Goal: Use online tool/utility: Utilize a website feature to perform a specific function

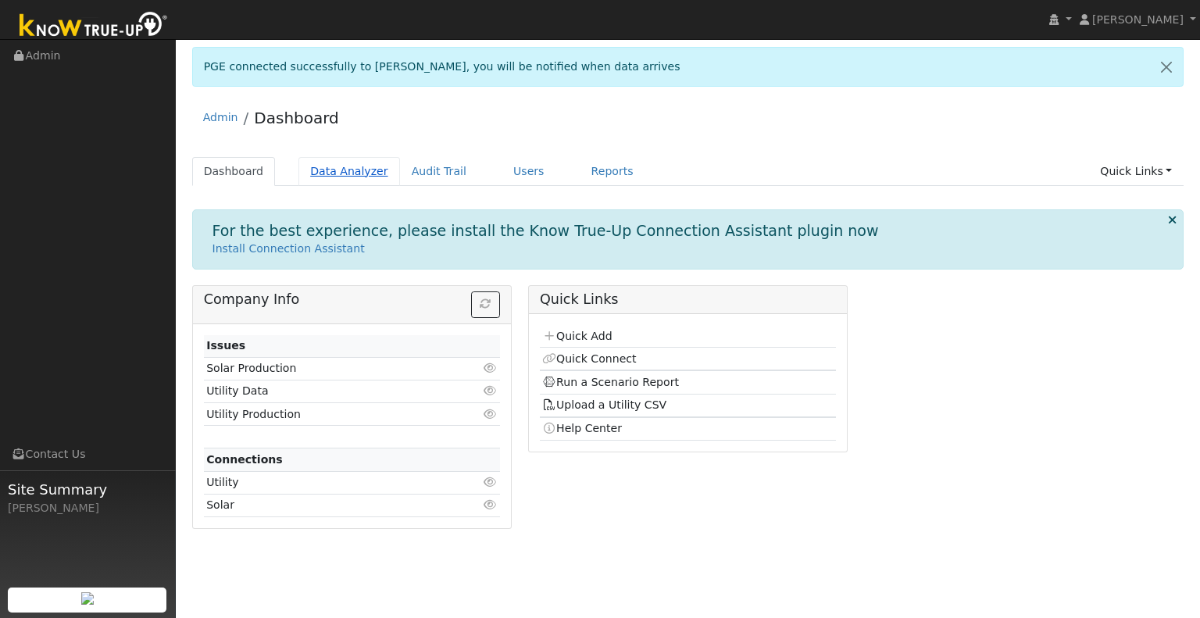
click at [336, 171] on link "Data Analyzer" at bounding box center [349, 171] width 102 height 29
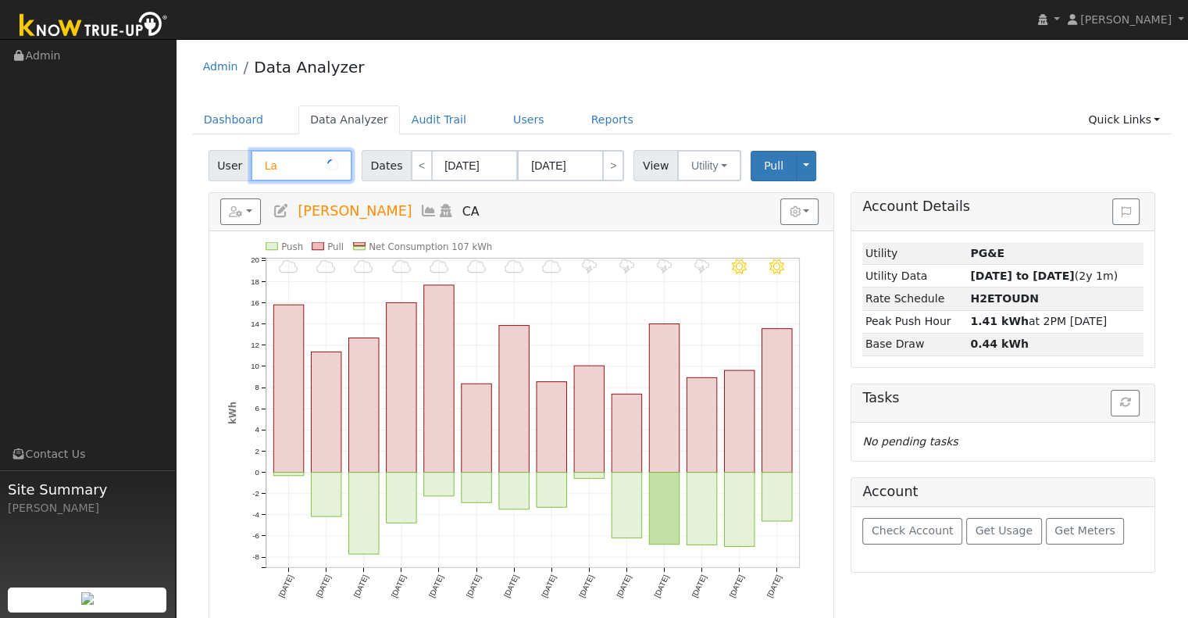
type input "L"
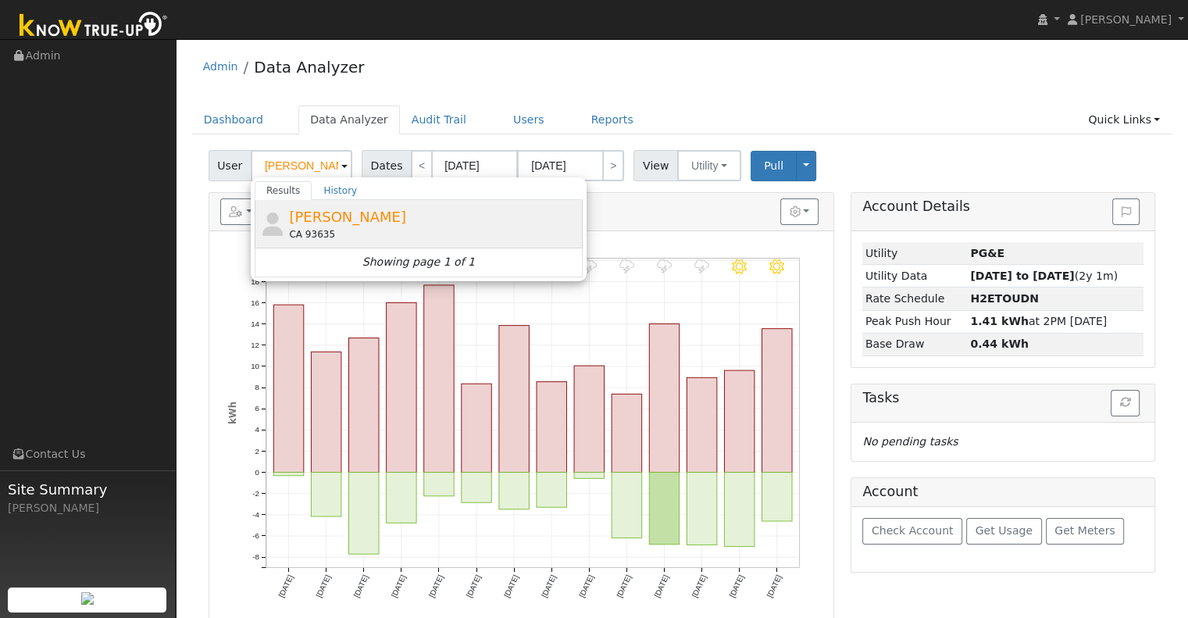
click at [379, 219] on span "[PERSON_NAME]" at bounding box center [347, 217] width 117 height 16
type input "[PERSON_NAME]"
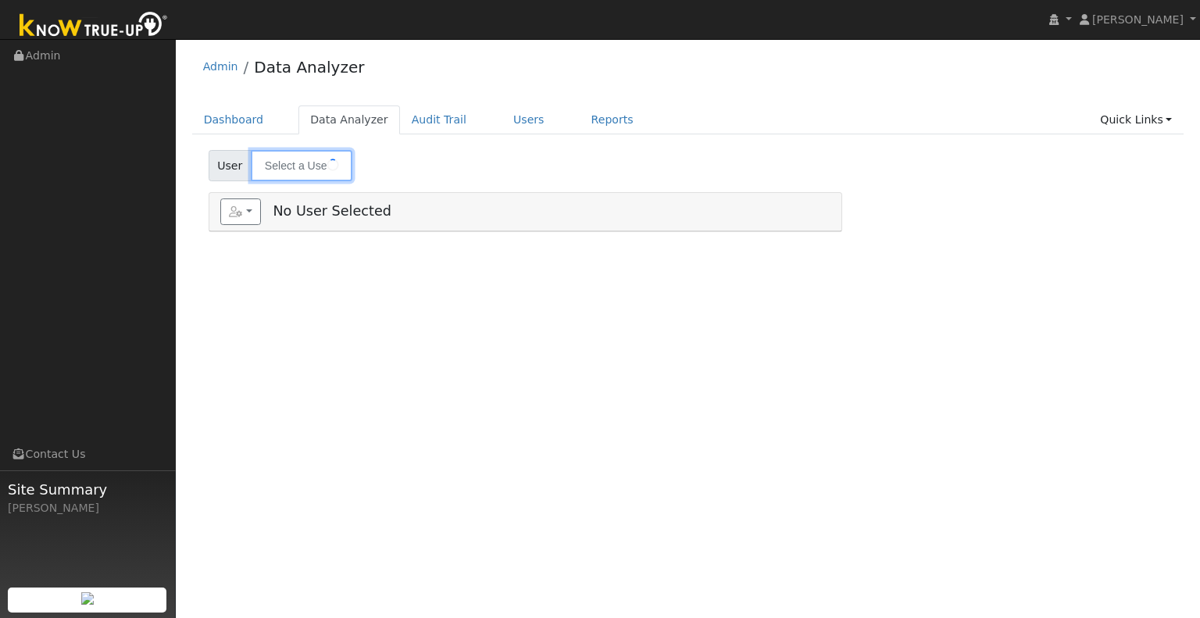
type input "[PERSON_NAME]"
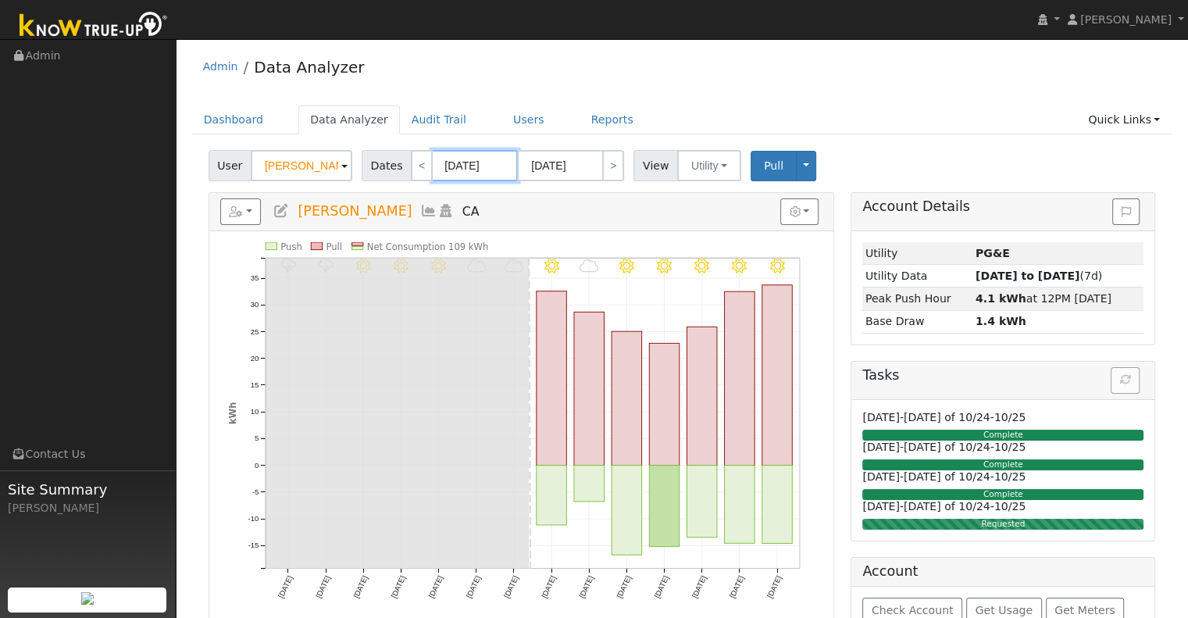
click at [480, 161] on input "[DATE]" at bounding box center [475, 165] width 86 height 31
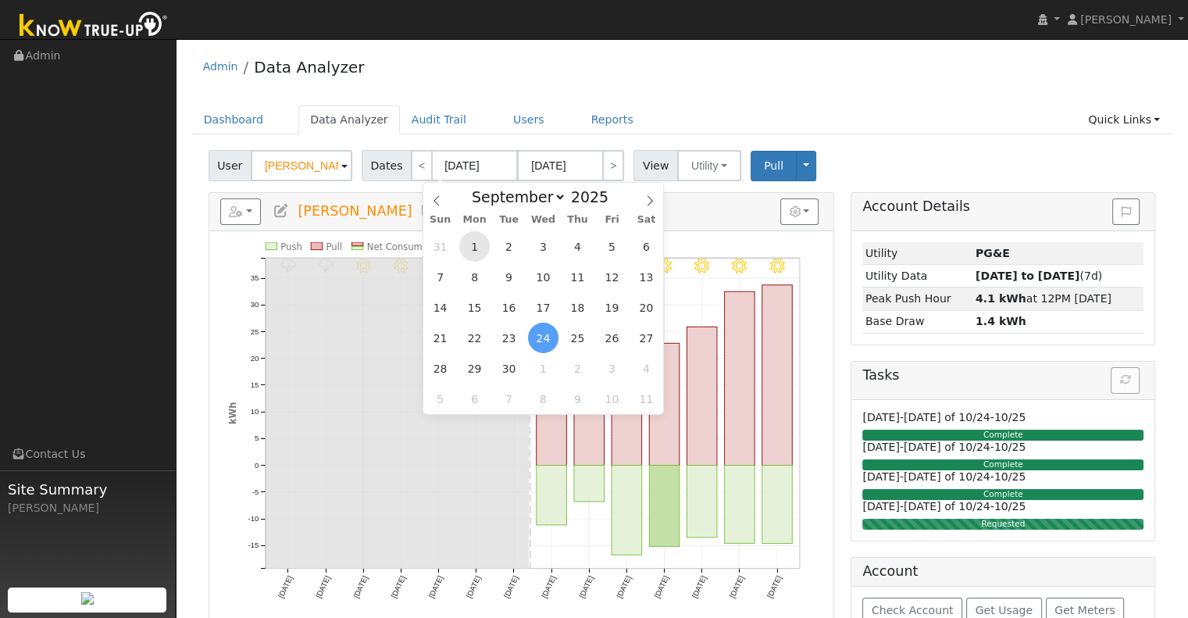
click at [475, 247] on span "1" at bounding box center [474, 246] width 30 height 30
type input "[DATE]"
type input "09/30/2025"
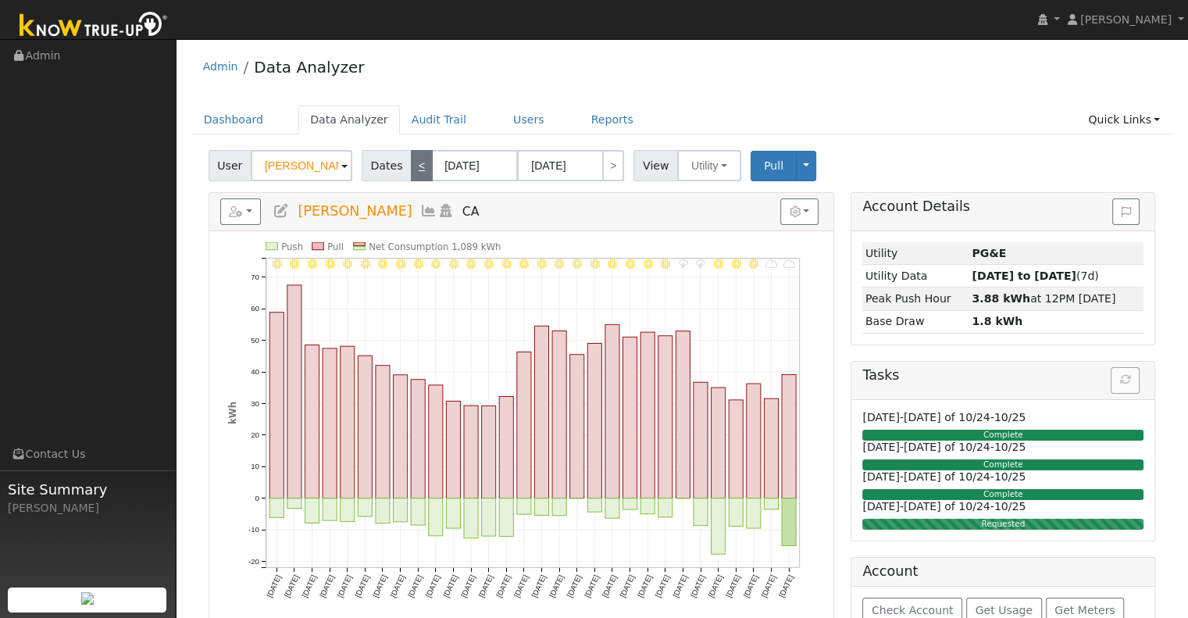
click at [418, 163] on link "<" at bounding box center [422, 165] width 22 height 31
type input "08/01/2025"
type input "08/31/2025"
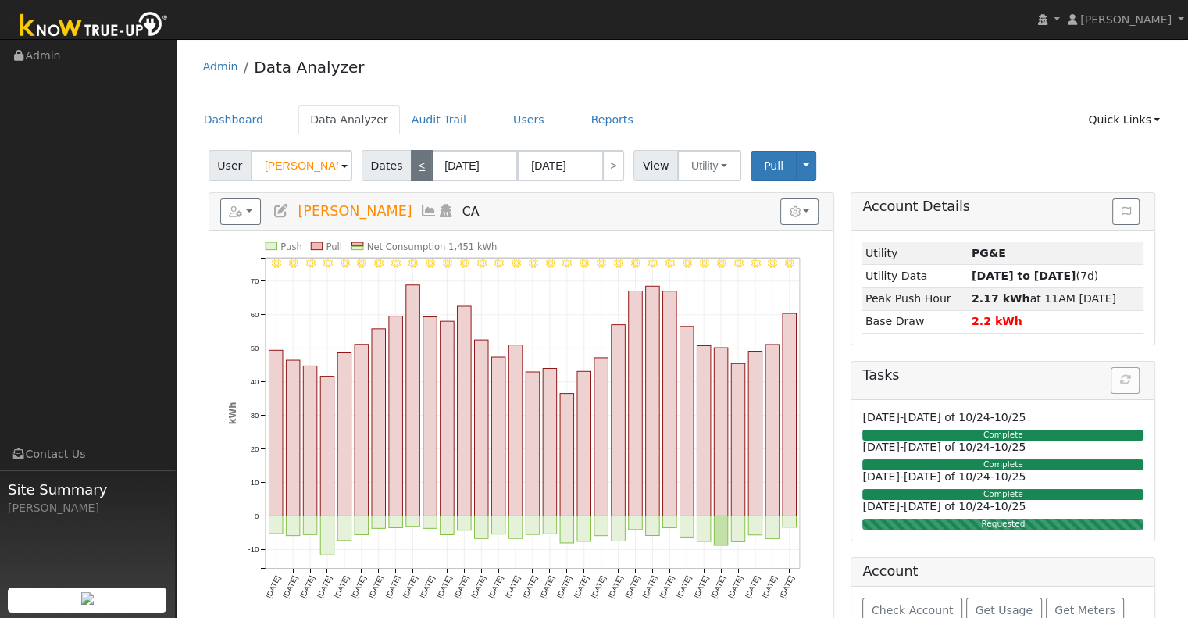
click at [418, 163] on link "<" at bounding box center [422, 165] width 22 height 31
type input "07/01/2025"
type input "07/31/2025"
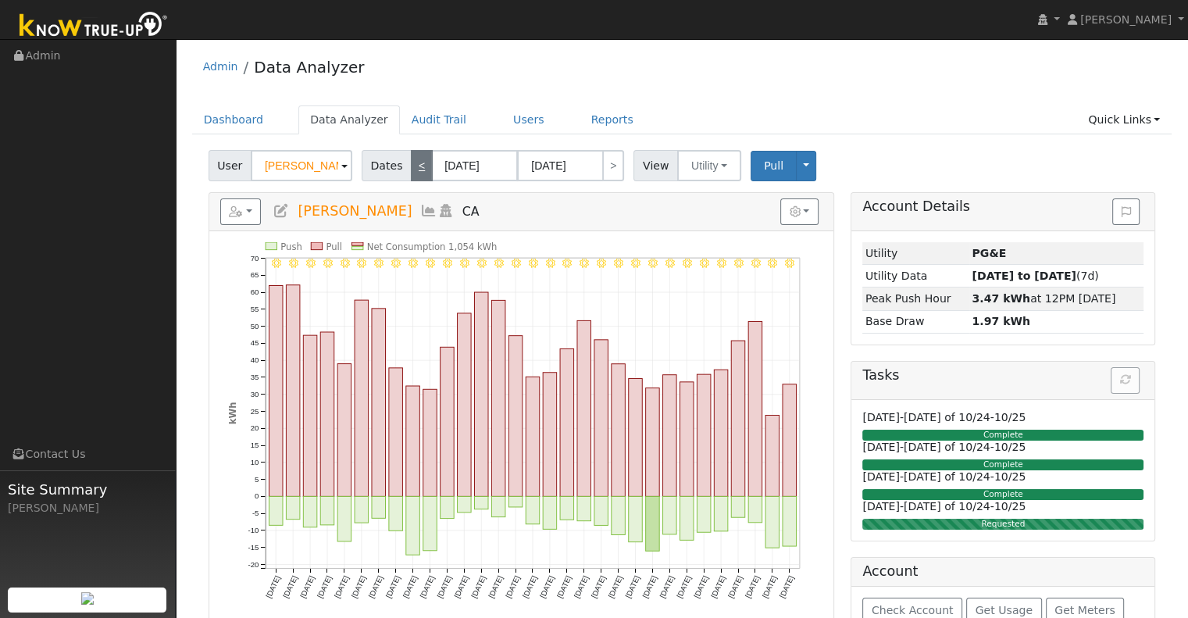
click at [418, 163] on link "<" at bounding box center [422, 165] width 22 height 31
type input "06/01/2025"
type input "06/30/2025"
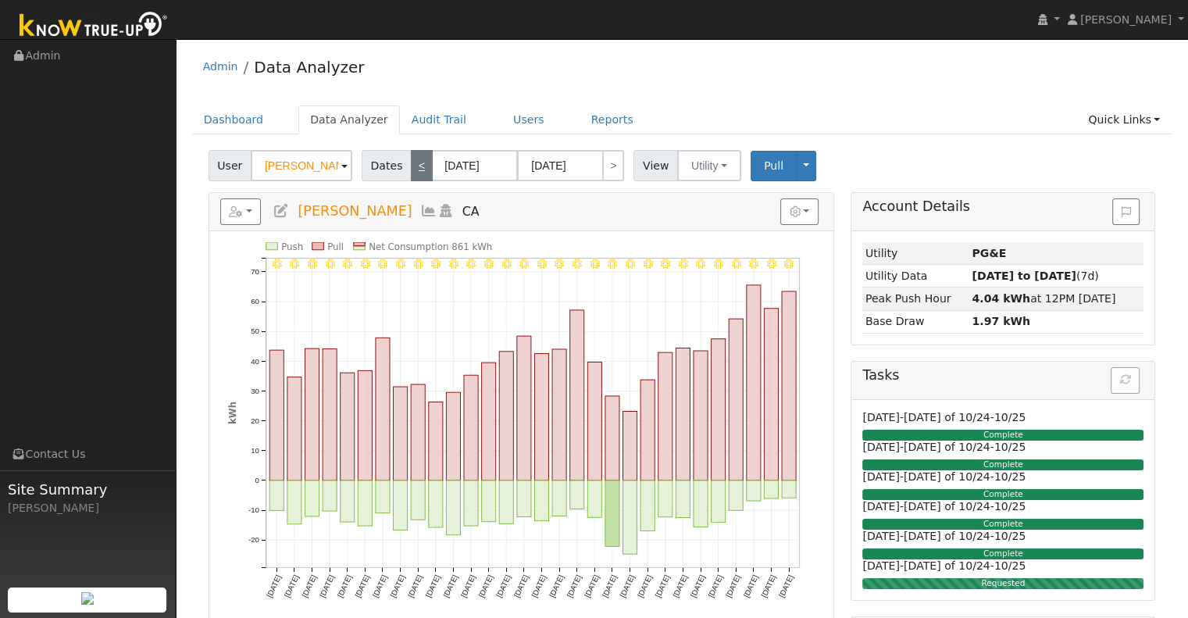
click at [416, 174] on link "<" at bounding box center [422, 165] width 22 height 31
type input "05/01/2025"
type input "05/31/2025"
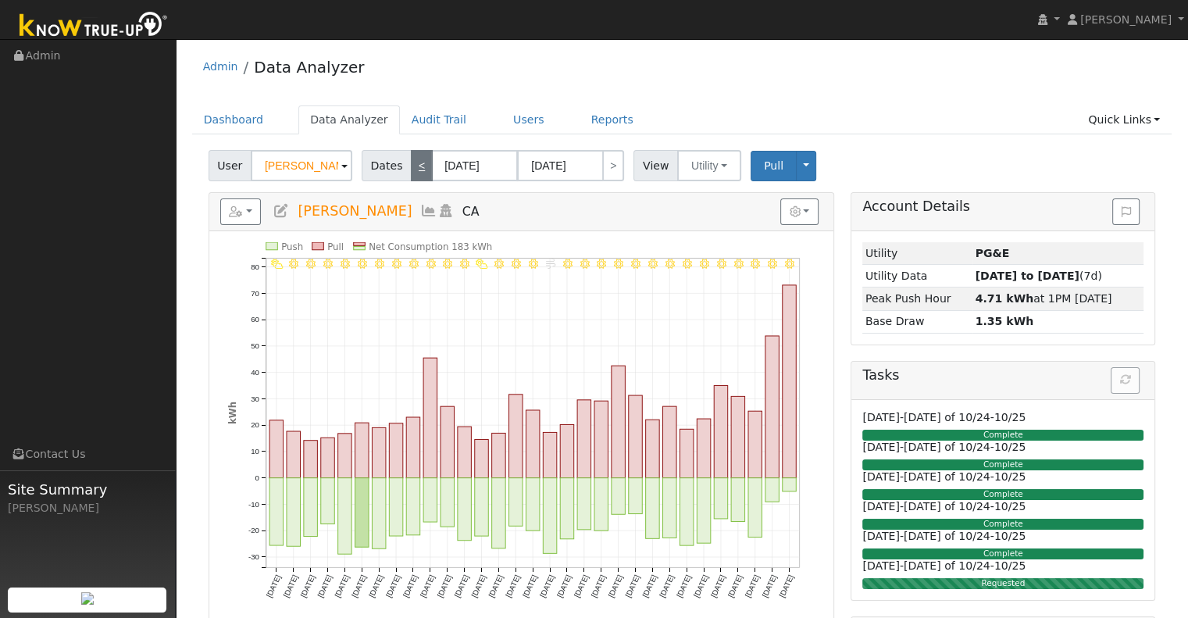
click at [416, 174] on link "<" at bounding box center [422, 165] width 22 height 31
type input "04/01/2025"
type input "04/30/2025"
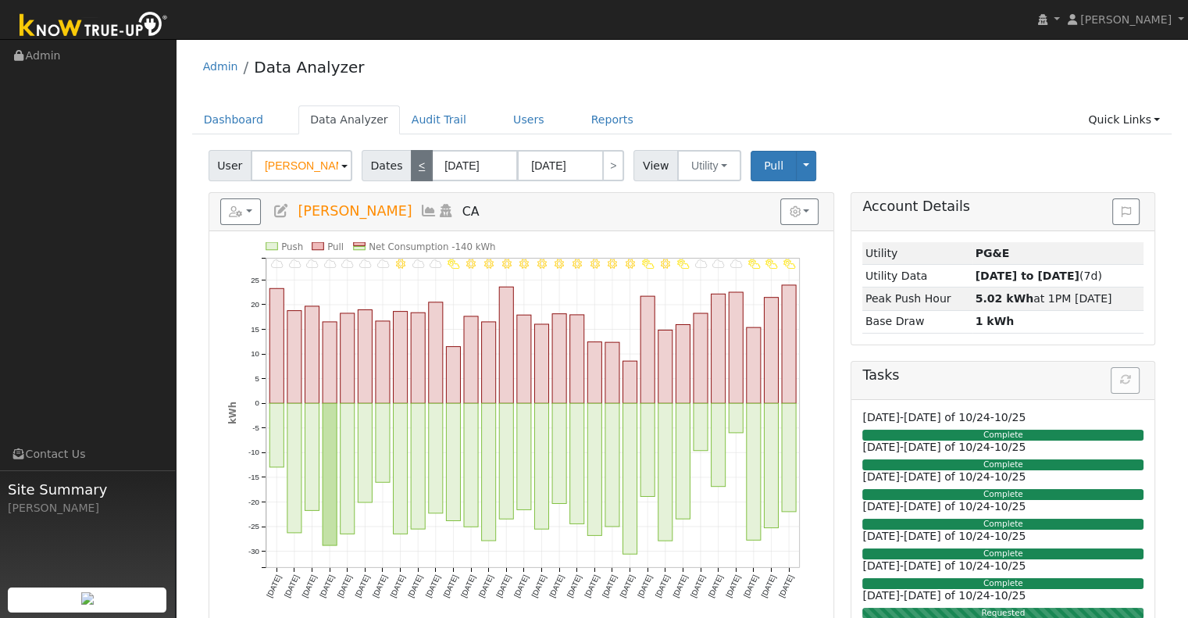
click at [416, 174] on link "<" at bounding box center [422, 165] width 22 height 31
type input "03/01/2025"
type input "03/31/2025"
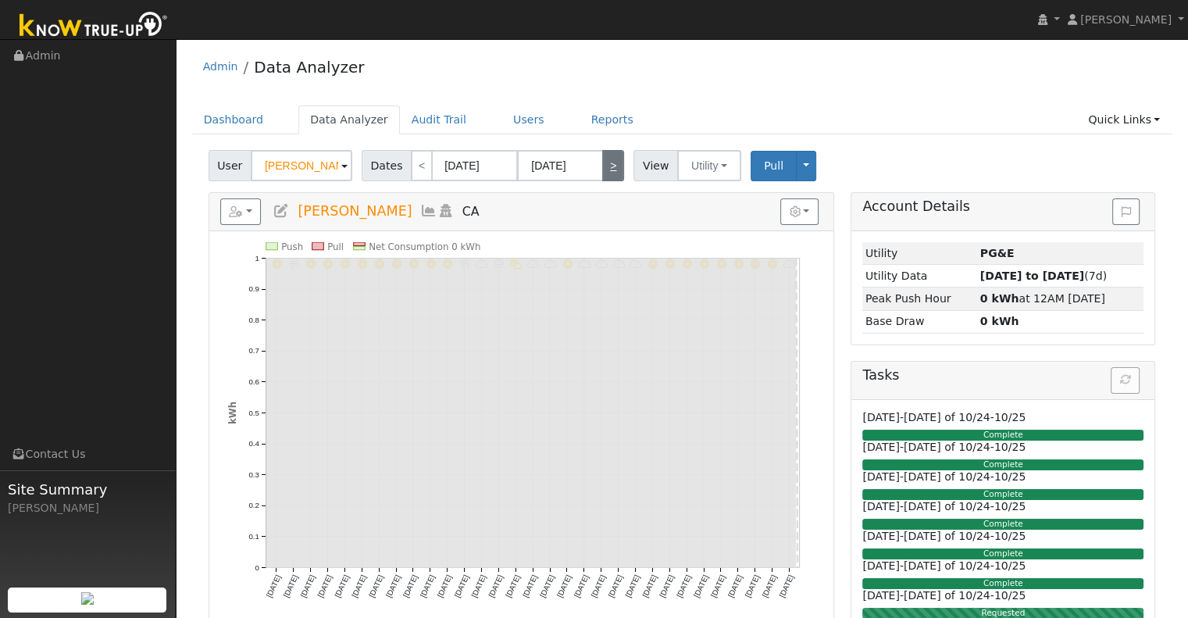
click at [613, 166] on link ">" at bounding box center [613, 165] width 22 height 31
type input "04/01/2025"
type input "04/30/2025"
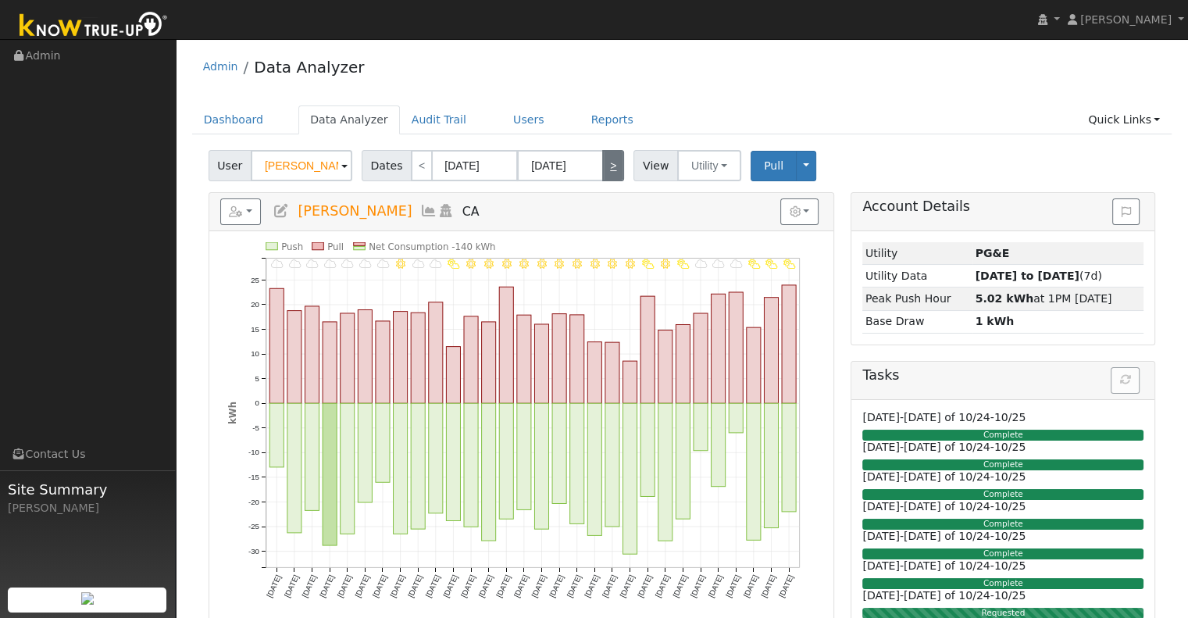
click at [613, 166] on link ">" at bounding box center [613, 165] width 22 height 31
type input "05/01/2025"
type input "05/31/2025"
click at [613, 166] on link ">" at bounding box center [613, 165] width 22 height 31
type input "06/01/2025"
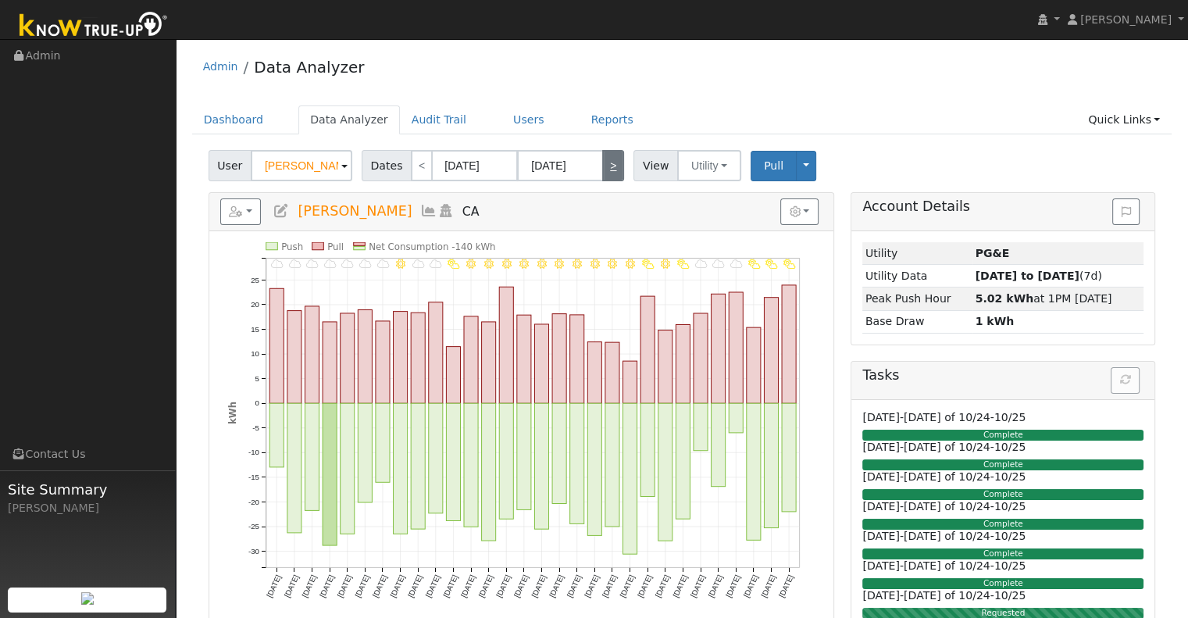
type input "06/30/2025"
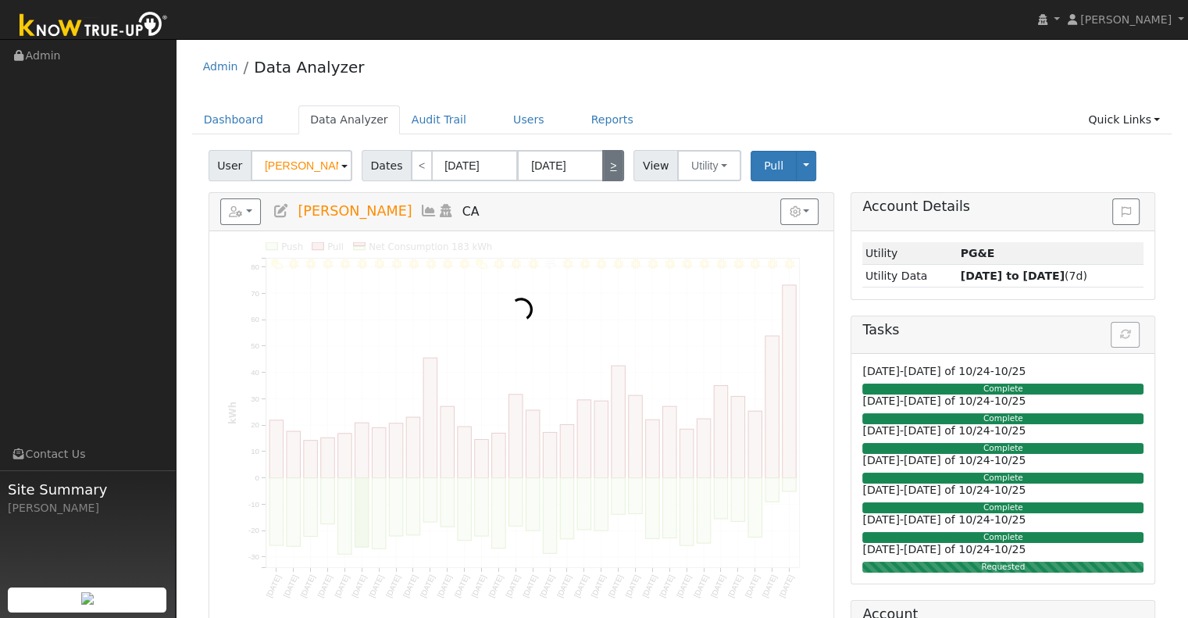
click at [613, 166] on link ">" at bounding box center [613, 165] width 22 height 31
type input "07/01/2025"
type input "07/31/2025"
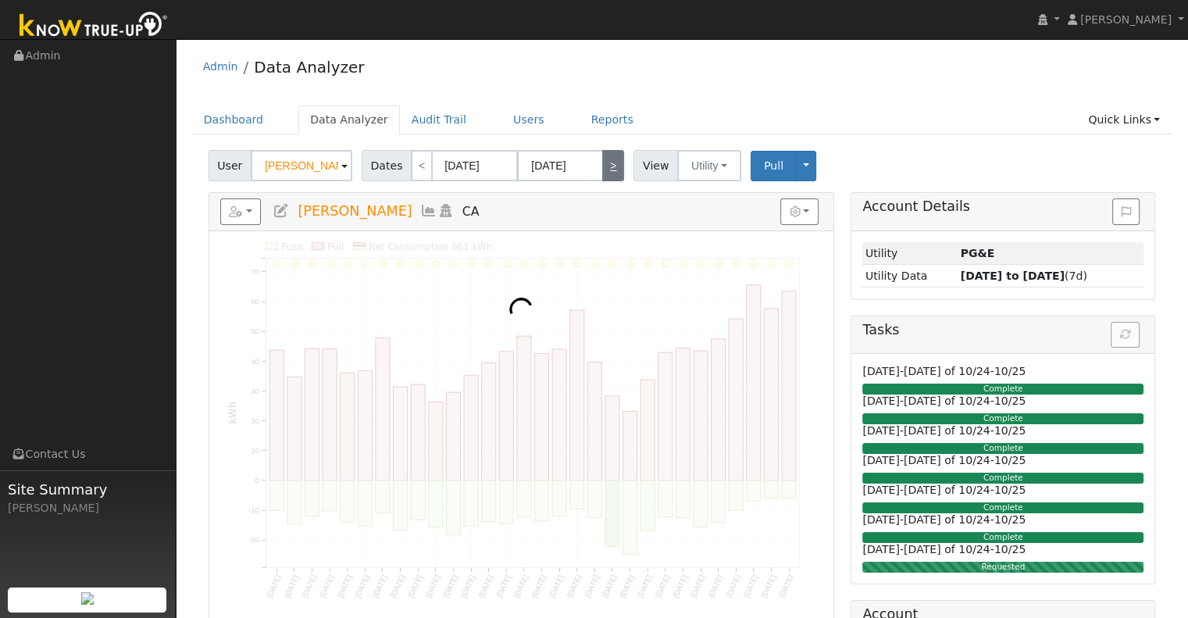
click at [613, 166] on link ">" at bounding box center [613, 165] width 22 height 31
type input "08/01/2025"
type input "08/31/2025"
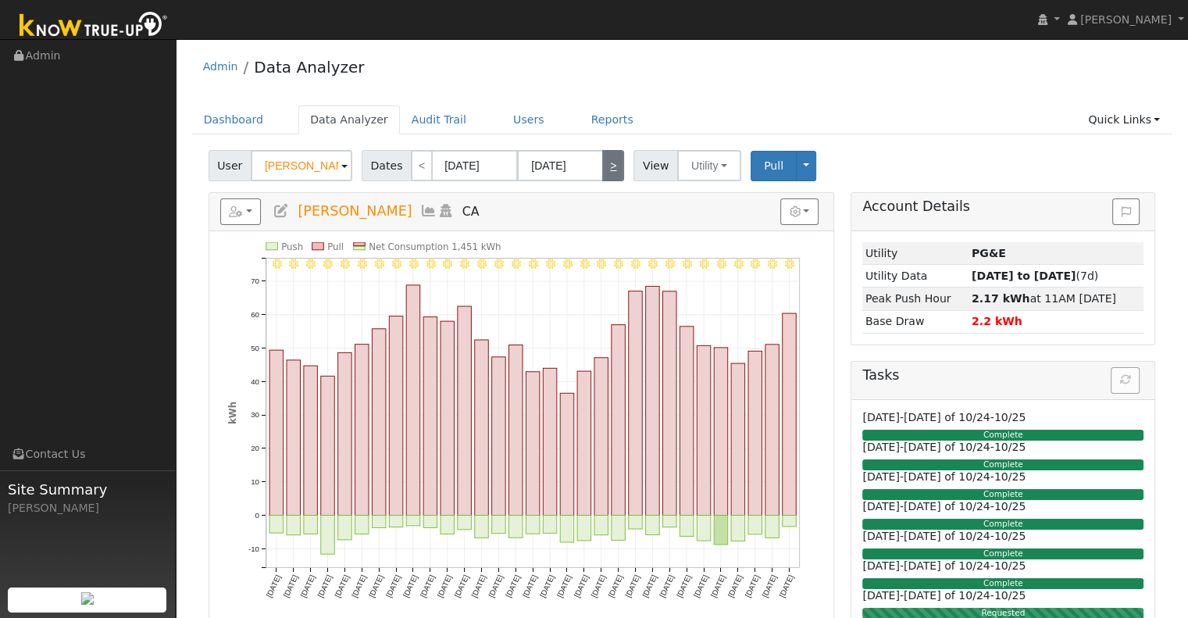
click at [613, 166] on link ">" at bounding box center [613, 165] width 22 height 31
type input "[DATE]"
type input "09/30/2025"
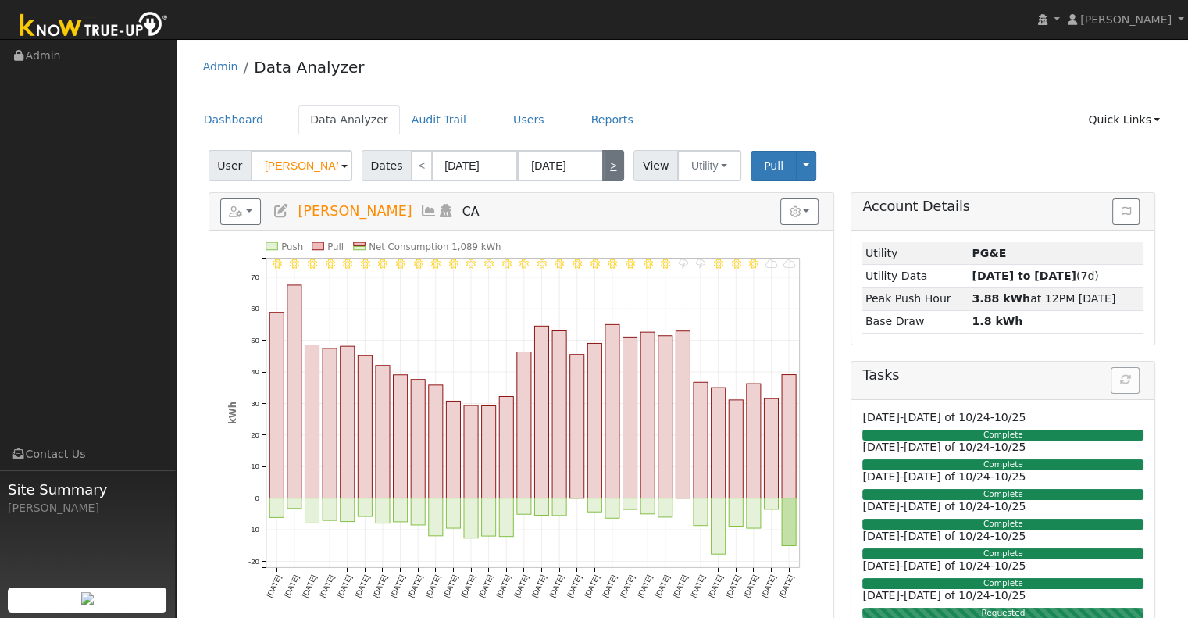
click at [613, 166] on link ">" at bounding box center [613, 165] width 22 height 31
type input "10/01/2025"
type input "10/31/2025"
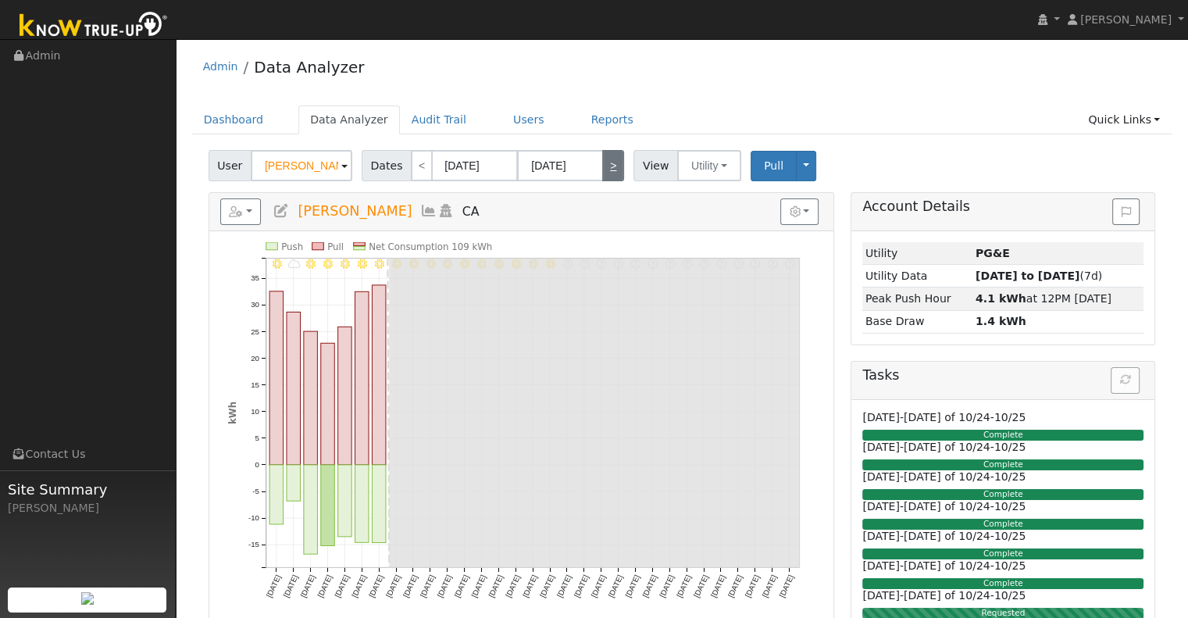
click at [613, 166] on link ">" at bounding box center [613, 165] width 22 height 31
type input "11/01/2025"
type input "11/30/2025"
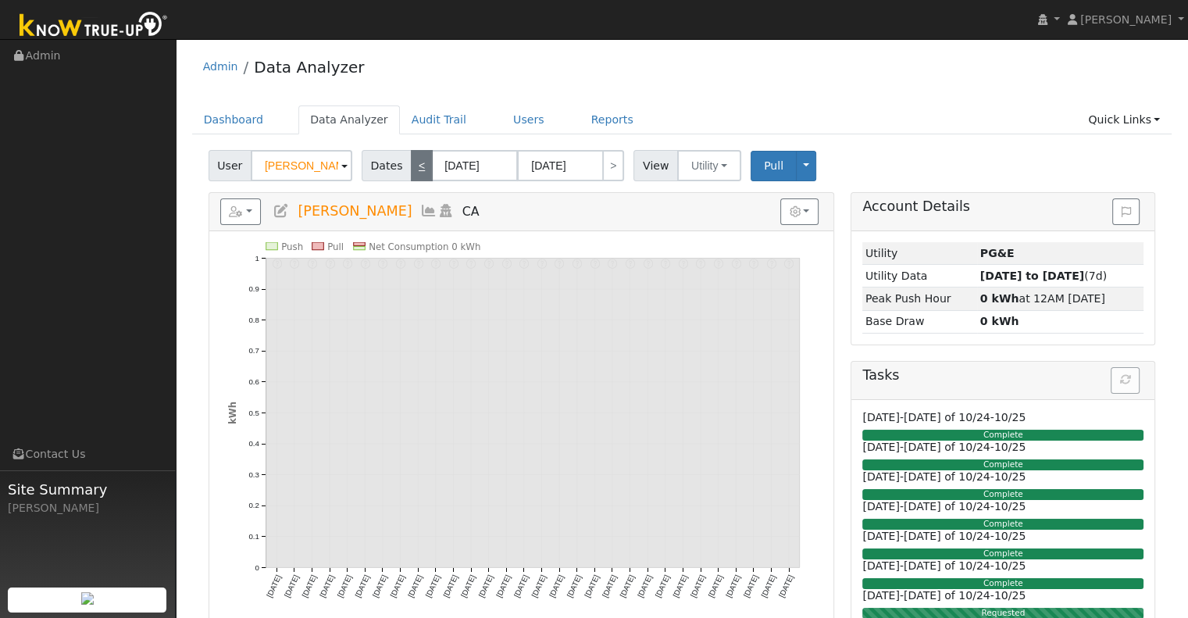
click at [413, 165] on link "<" at bounding box center [422, 165] width 22 height 31
type input "10/01/2025"
type input "10/31/2025"
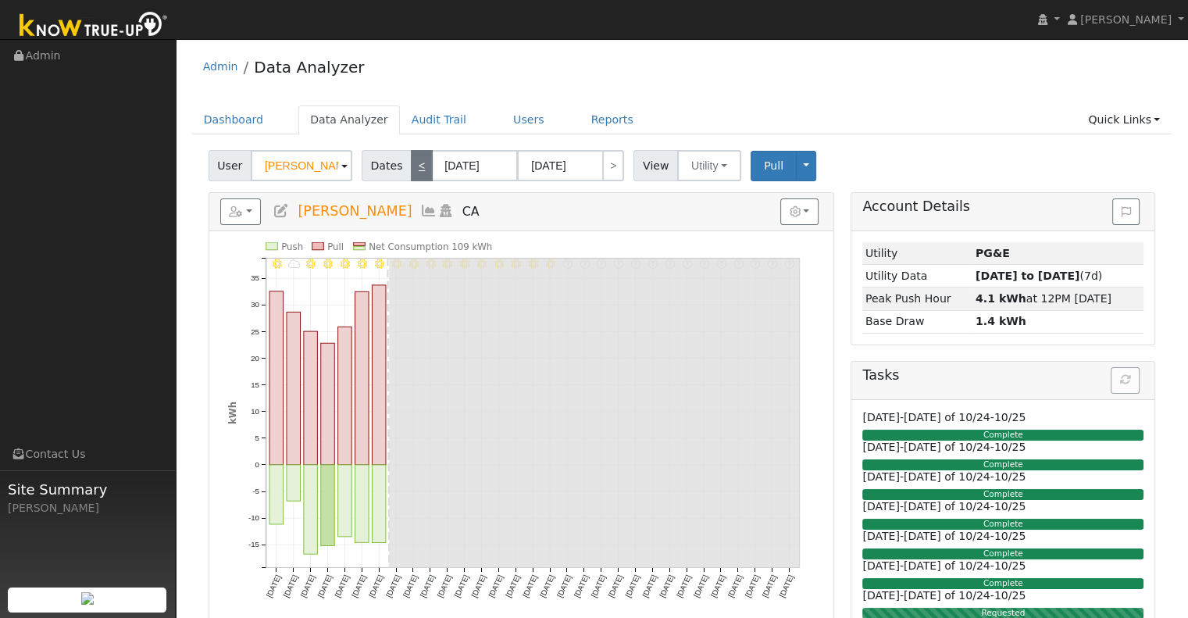
click at [413, 165] on link "<" at bounding box center [422, 165] width 22 height 31
type input "[DATE]"
type input "09/30/2025"
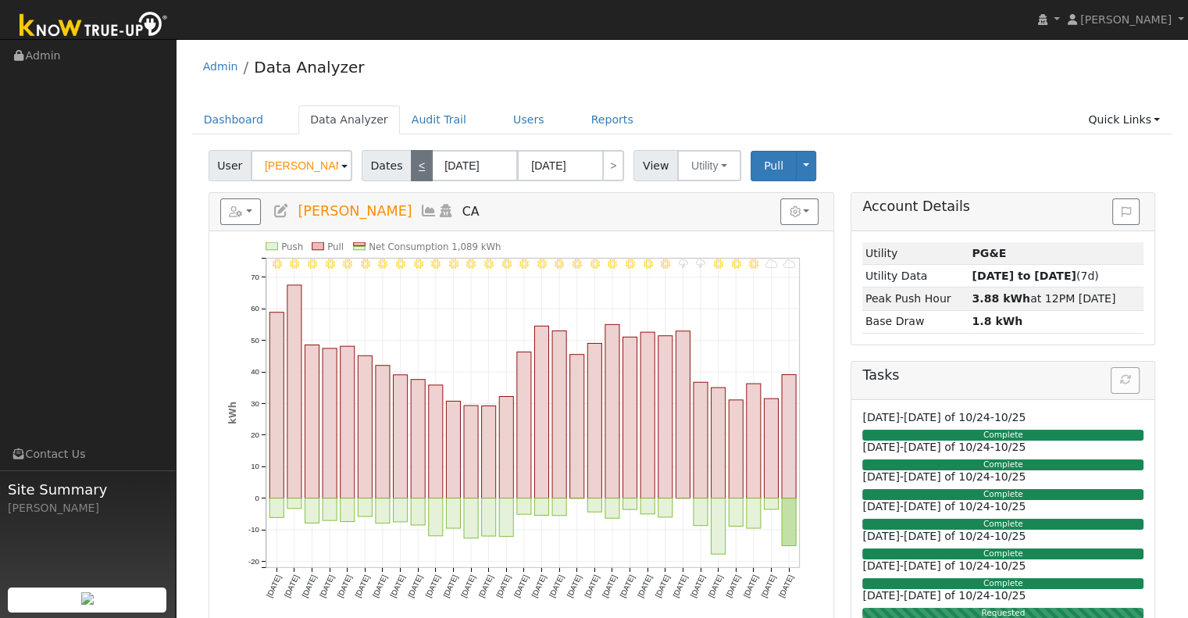
click at [413, 165] on link "<" at bounding box center [422, 165] width 22 height 31
type input "08/01/2025"
type input "08/31/2025"
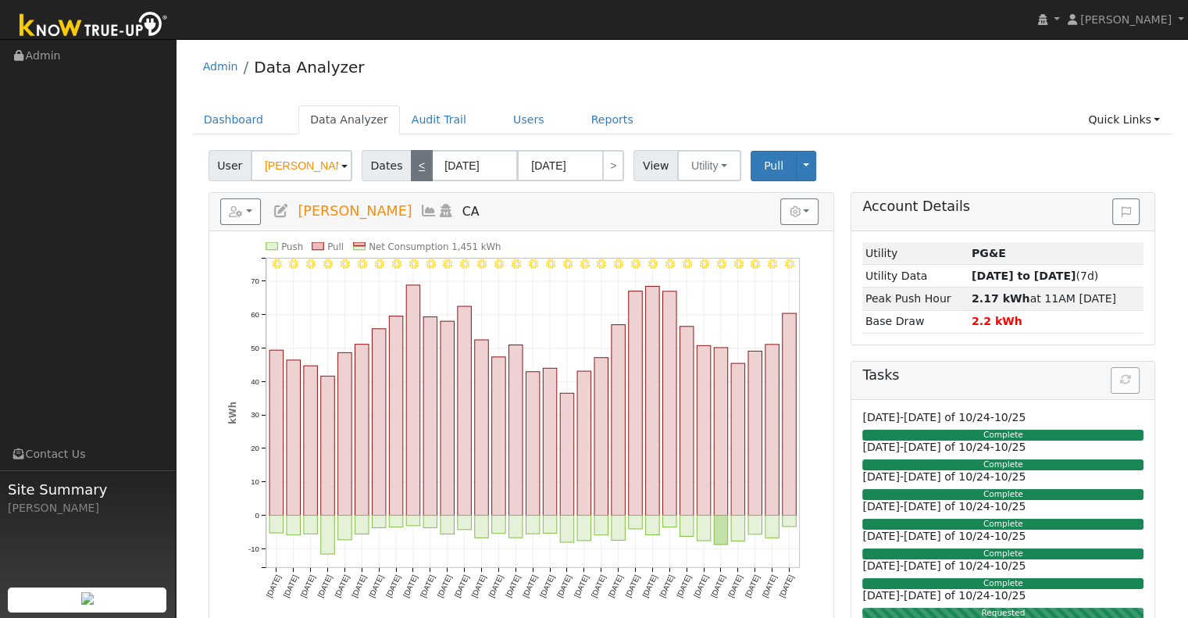
click at [413, 165] on link "<" at bounding box center [422, 165] width 22 height 31
type input "07/01/2025"
type input "07/31/2025"
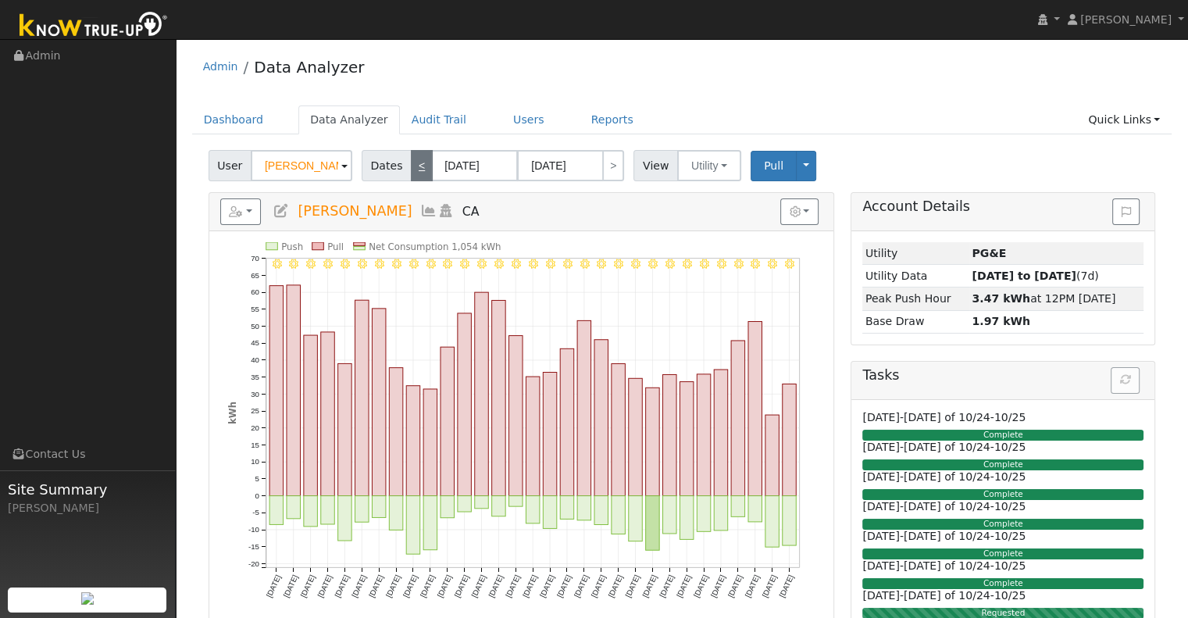
click at [413, 165] on link "<" at bounding box center [422, 165] width 22 height 31
type input "06/01/2025"
type input "06/30/2025"
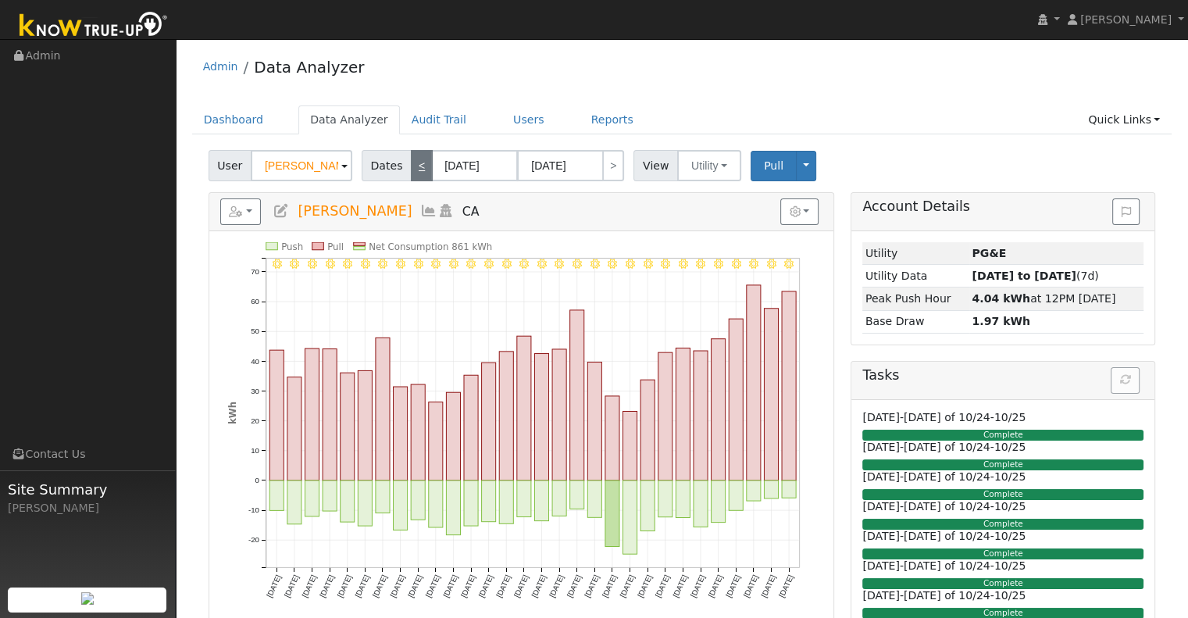
click at [413, 165] on link "<" at bounding box center [422, 165] width 22 height 31
type input "05/01/2025"
type input "05/31/2025"
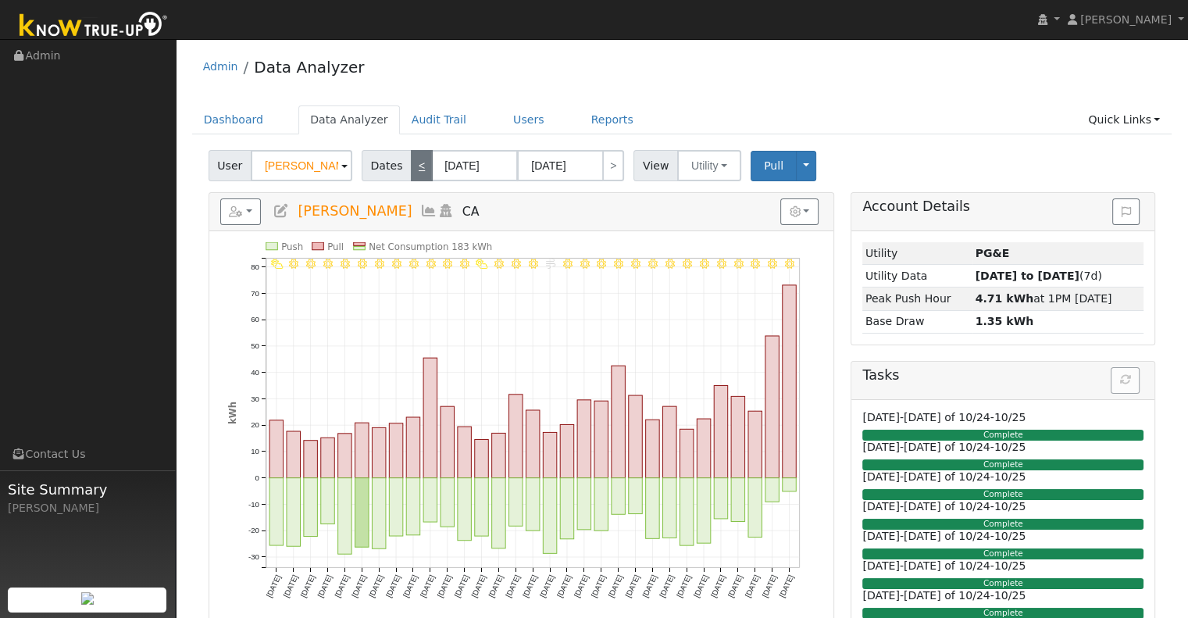
click at [413, 165] on link "<" at bounding box center [422, 165] width 22 height 31
type input "04/01/2025"
type input "04/30/2025"
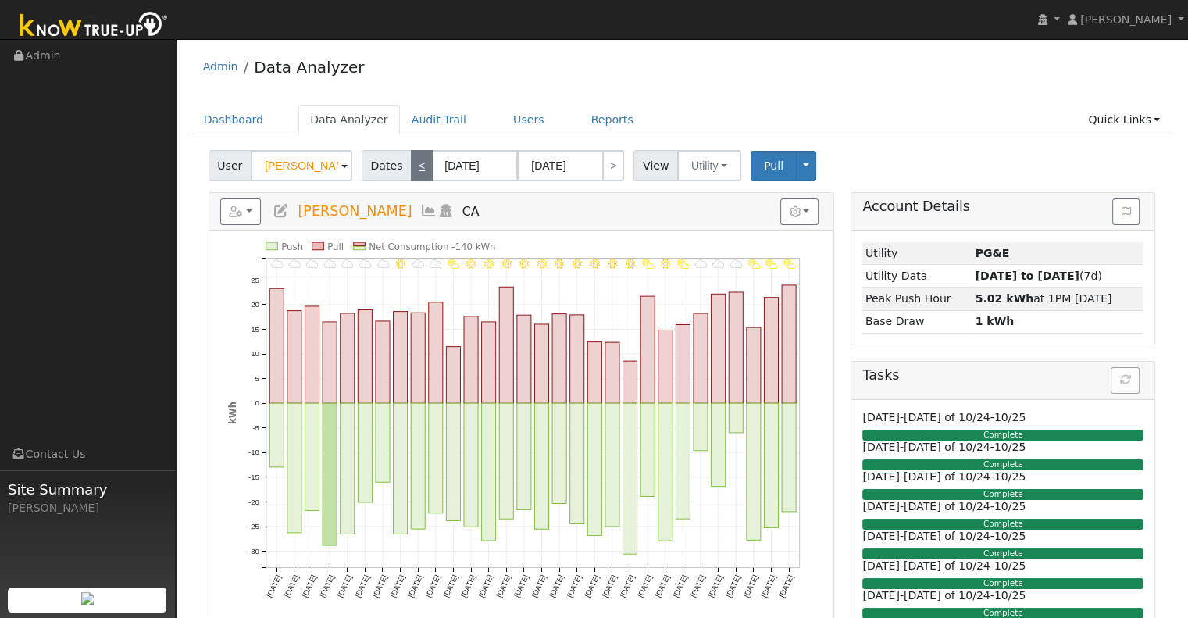
click at [419, 159] on link "<" at bounding box center [422, 165] width 22 height 31
type input "03/01/2025"
type input "03/31/2025"
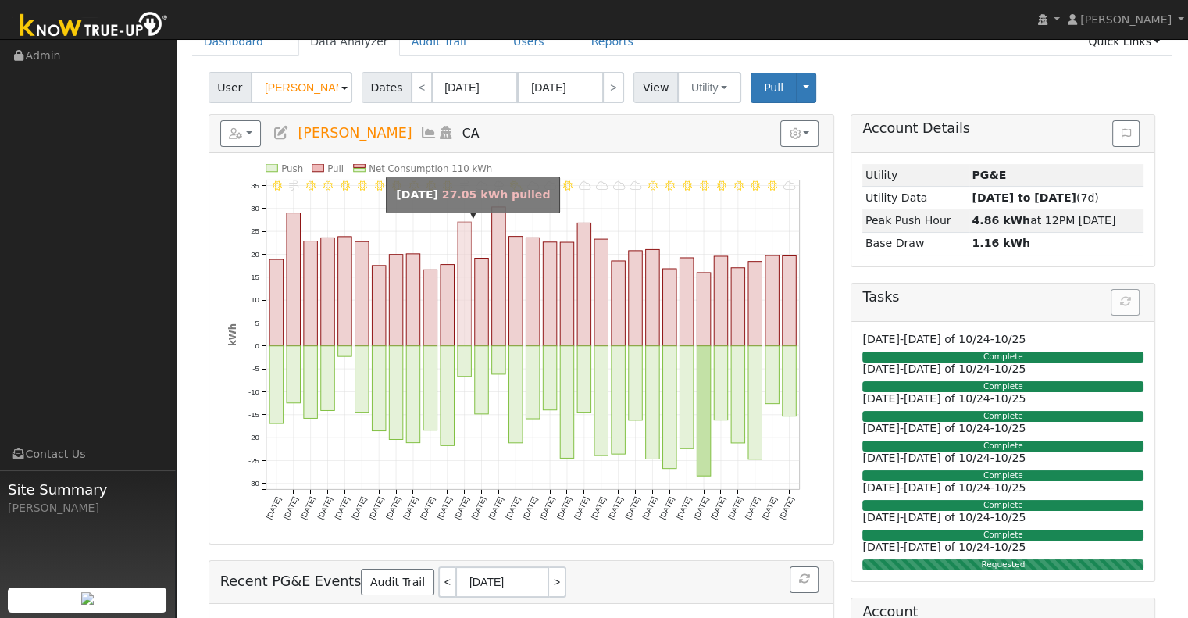
scroll to position [78, 0]
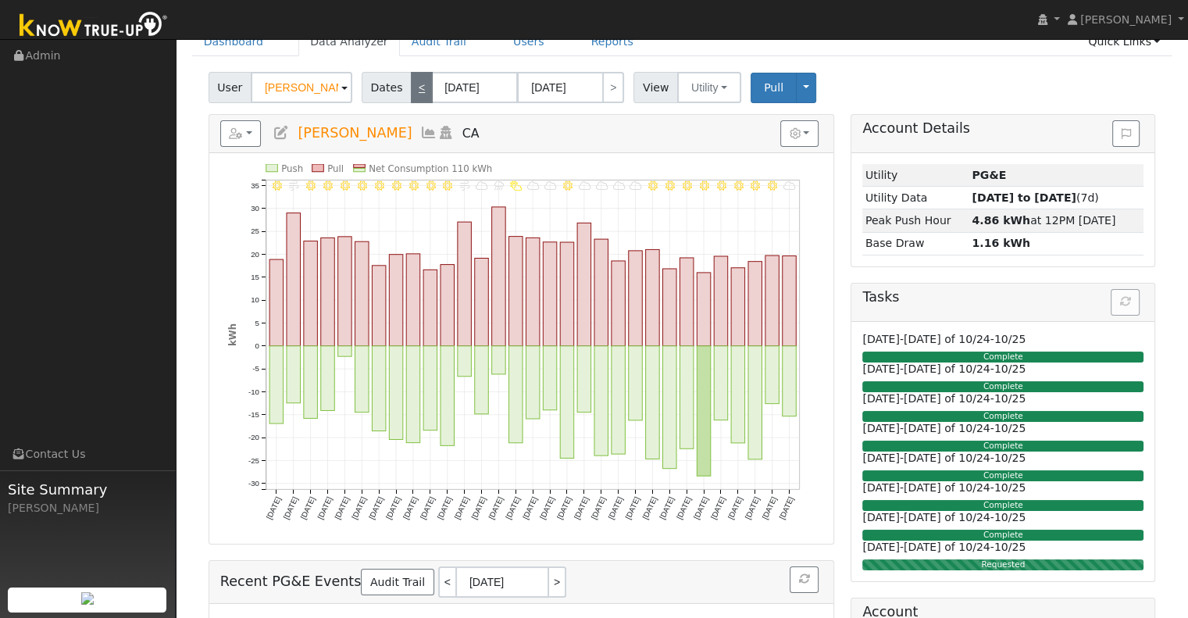
click at [418, 102] on link "<" at bounding box center [422, 87] width 22 height 31
type input "02/01/2025"
type input "02/28/2025"
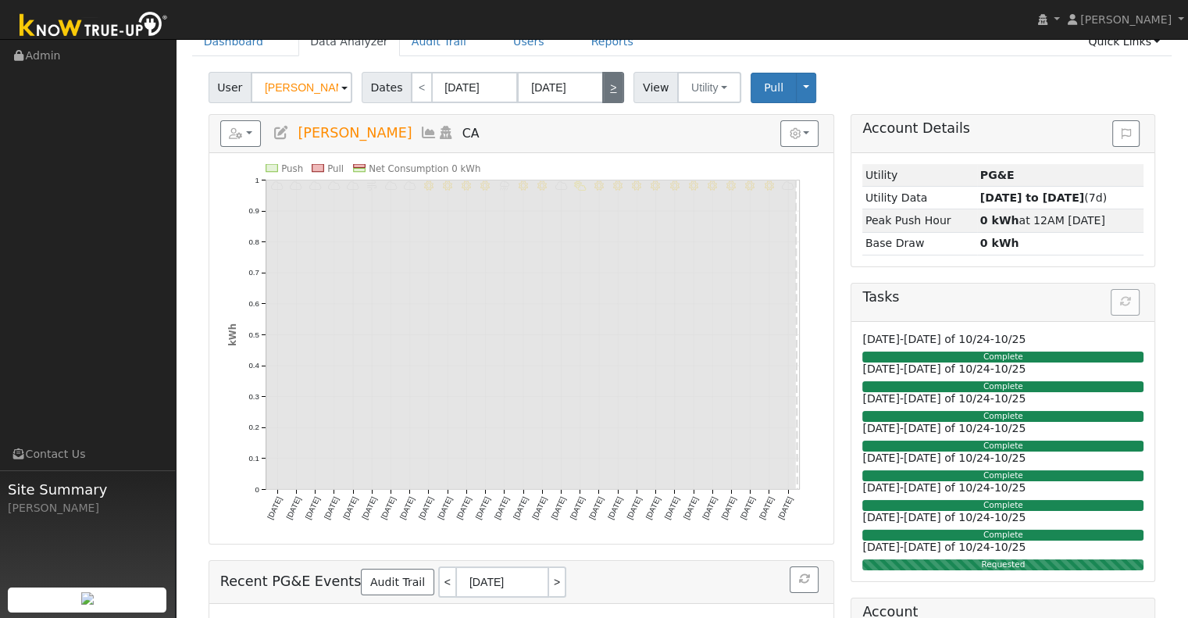
click at [608, 92] on link ">" at bounding box center [613, 87] width 22 height 31
type input "03/01/2025"
type input "03/31/2025"
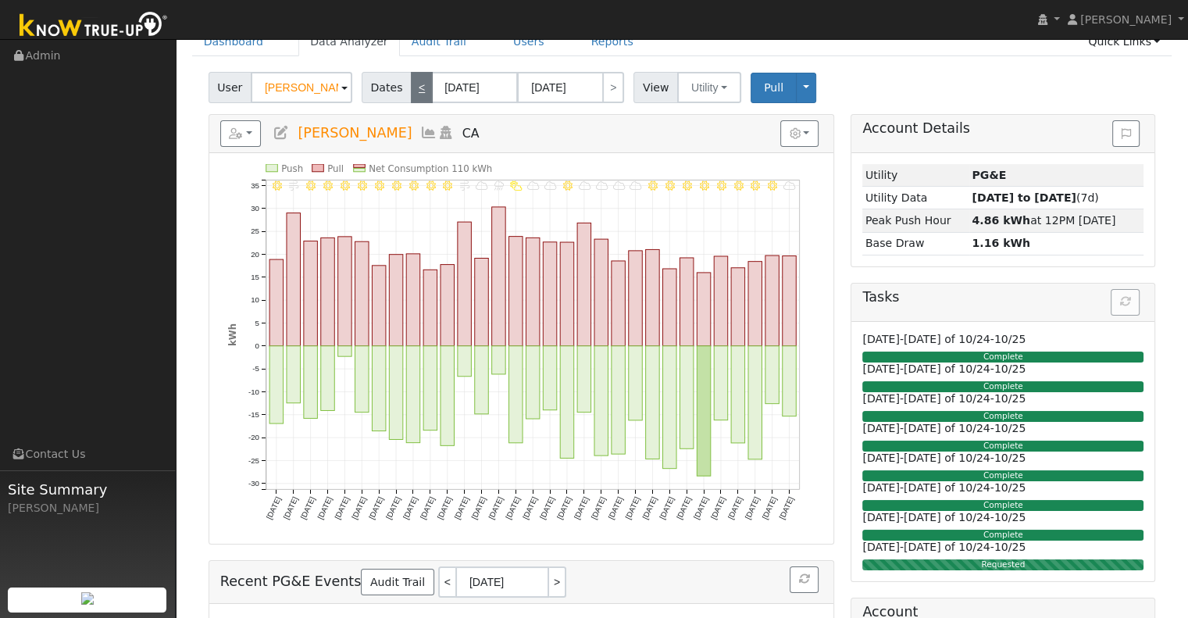
click at [419, 91] on link "<" at bounding box center [422, 87] width 22 height 31
type input "02/01/2025"
type input "02/28/2025"
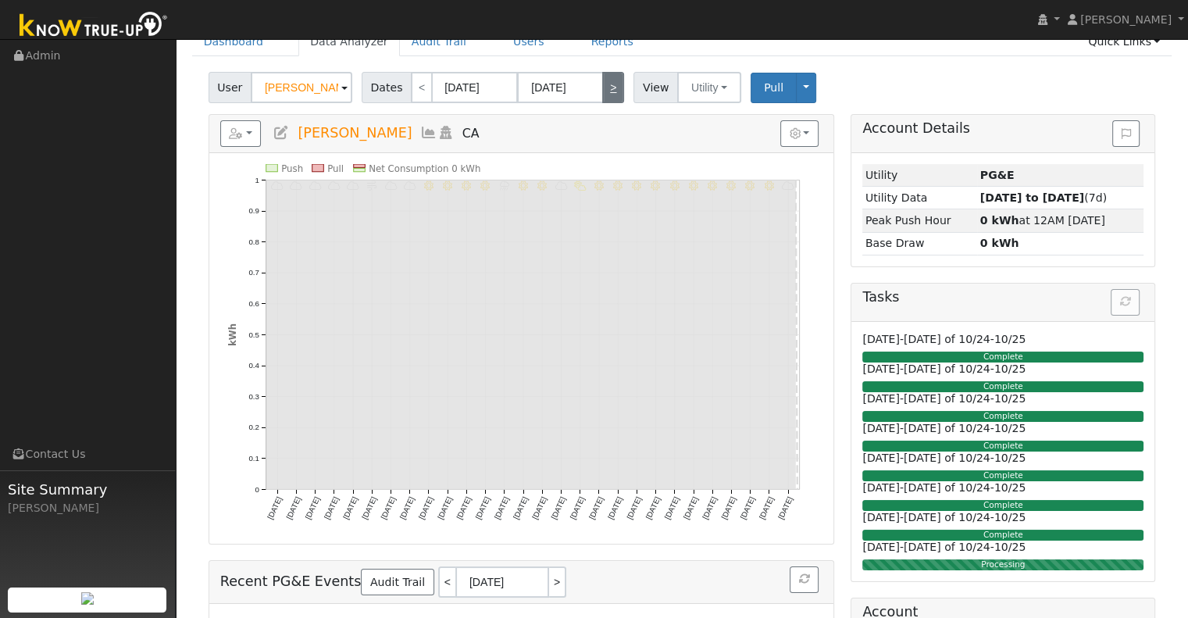
click at [602, 88] on link ">" at bounding box center [613, 87] width 22 height 31
type input "03/01/2025"
type input "03/31/2025"
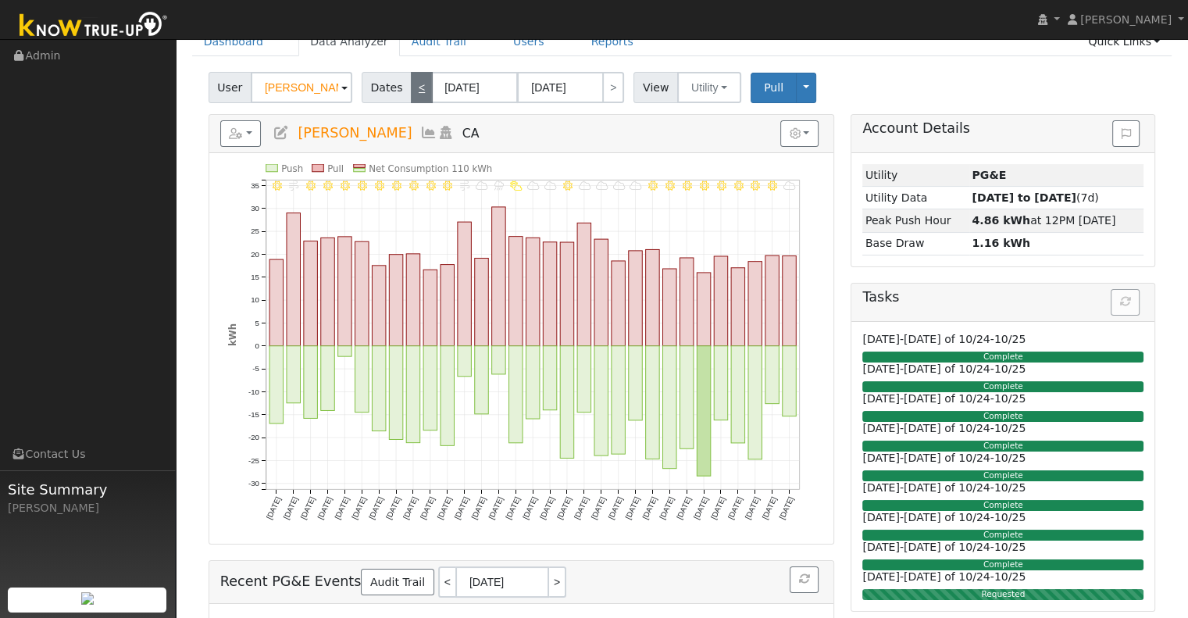
click at [415, 98] on link "<" at bounding box center [422, 87] width 22 height 31
type input "02/01/2025"
type input "02/28/2025"
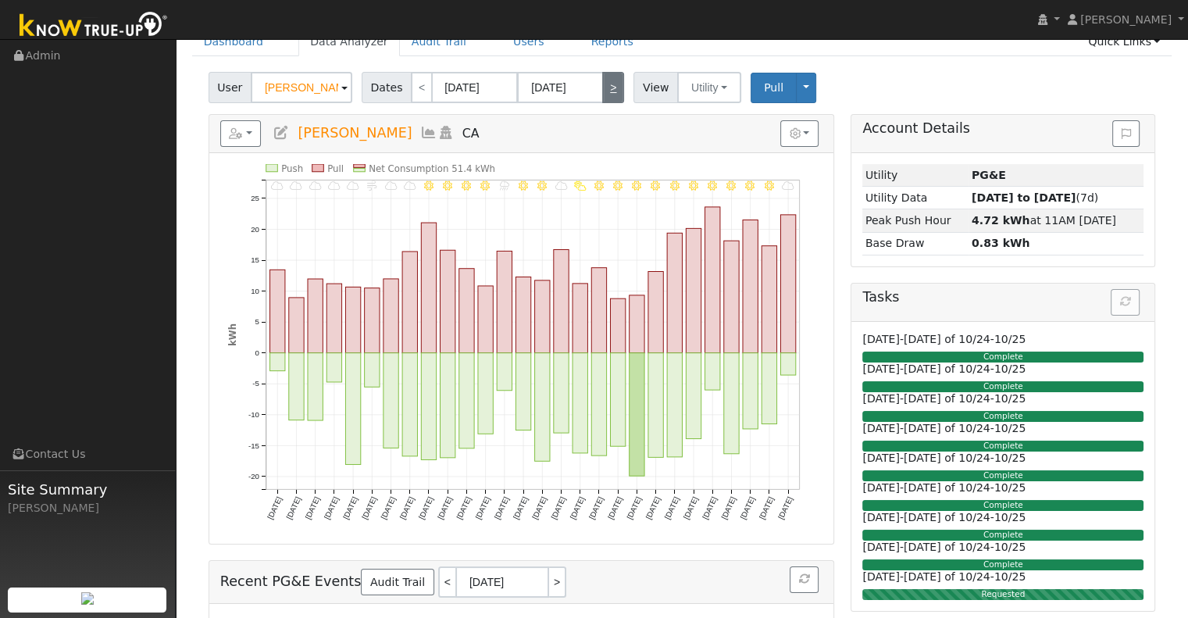
click at [602, 97] on link ">" at bounding box center [613, 87] width 22 height 31
type input "03/01/2025"
type input "03/31/2025"
click at [602, 97] on link ">" at bounding box center [613, 87] width 22 height 31
type input "04/01/2025"
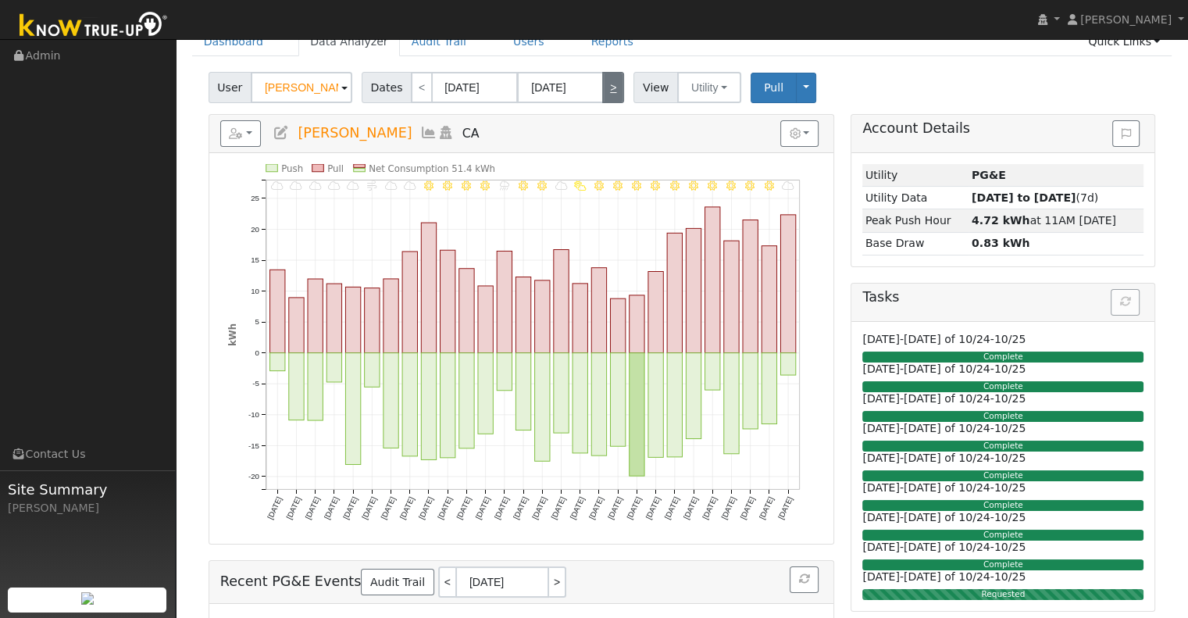
type input "04/30/2025"
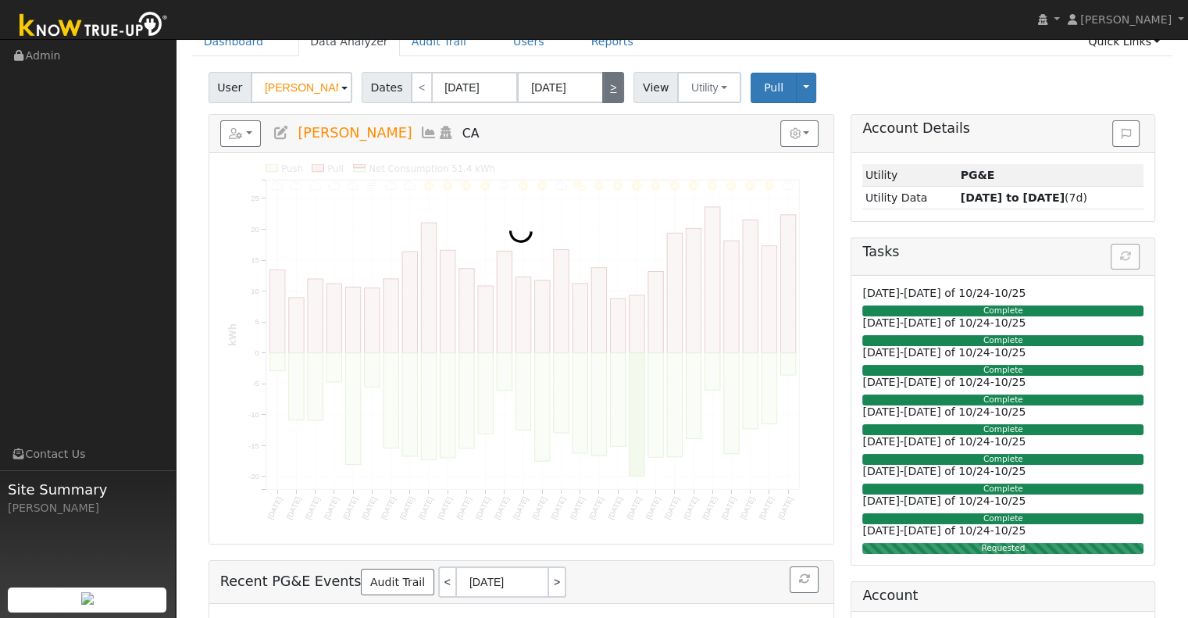
click at [602, 97] on link ">" at bounding box center [613, 87] width 22 height 31
type input "05/01/2025"
type input "05/31/2025"
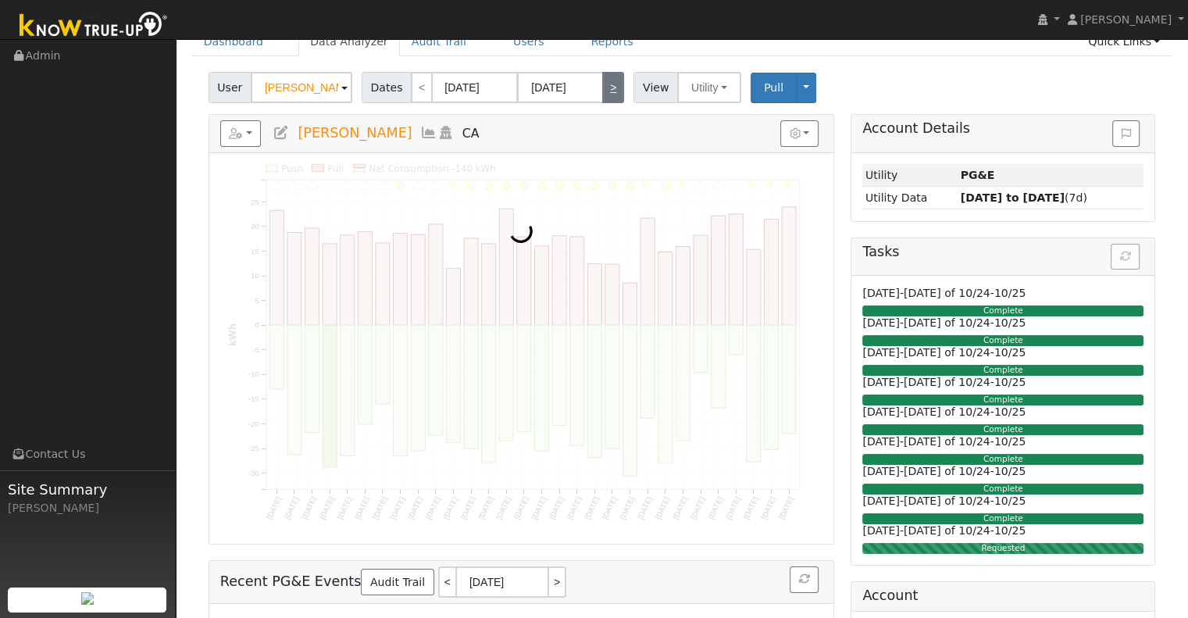
click at [602, 97] on link ">" at bounding box center [613, 87] width 22 height 31
type input "06/01/2025"
type input "06/30/2025"
click at [602, 97] on link ">" at bounding box center [613, 87] width 22 height 31
type input "07/01/2025"
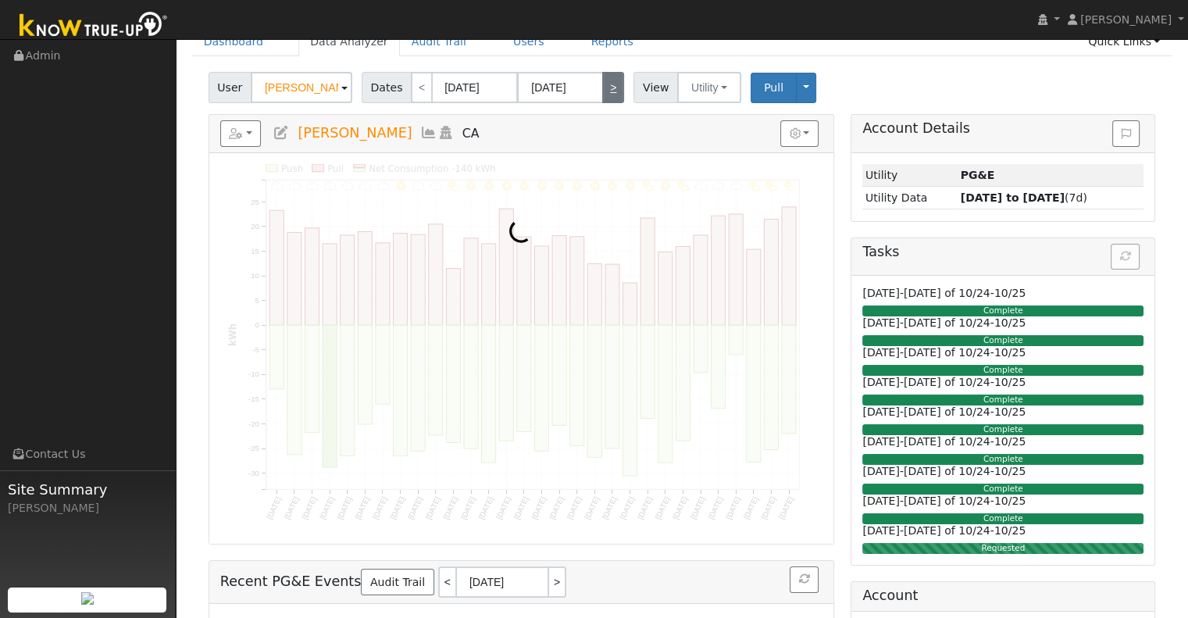
type input "07/31/2025"
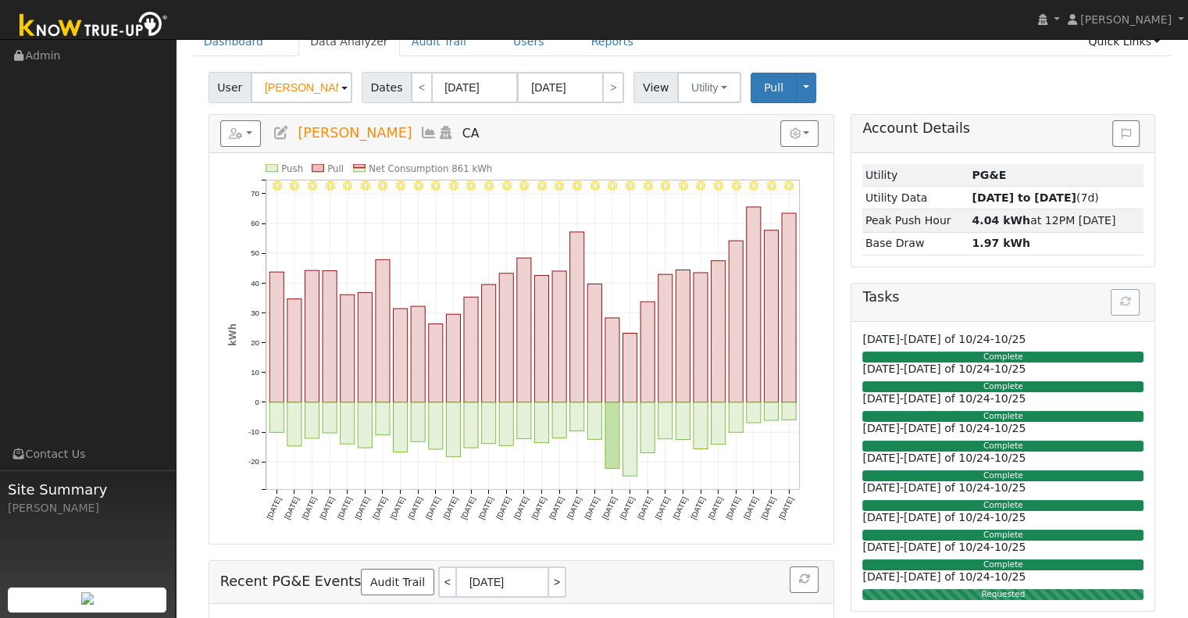
drag, startPoint x: 597, startPoint y: 97, endPoint x: 594, endPoint y: 34, distance: 62.6
click at [602, 91] on link ">" at bounding box center [613, 87] width 22 height 31
type input "08/01/2025"
type input "08/31/2025"
